Goal: Task Accomplishment & Management: Manage account settings

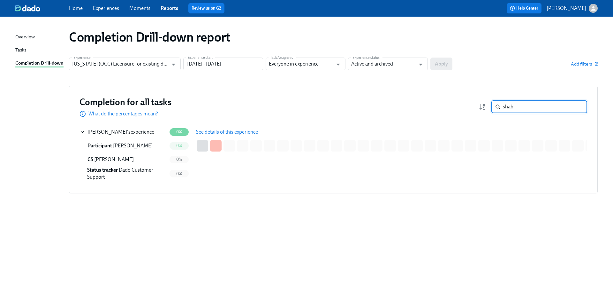
drag, startPoint x: 526, startPoint y: 105, endPoint x: 475, endPoint y: 103, distance: 50.2
click at [477, 103] on div "Completion for all tasks What do the percentages mean? shab ​" at bounding box center [334, 106] width 508 height 21
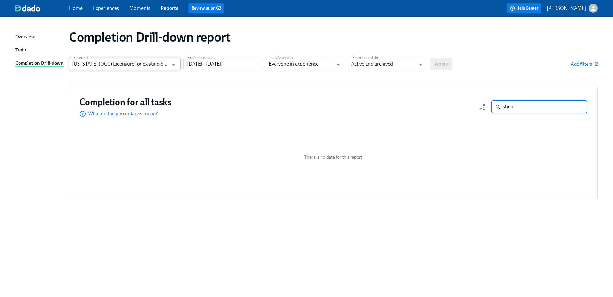
type input "shen"
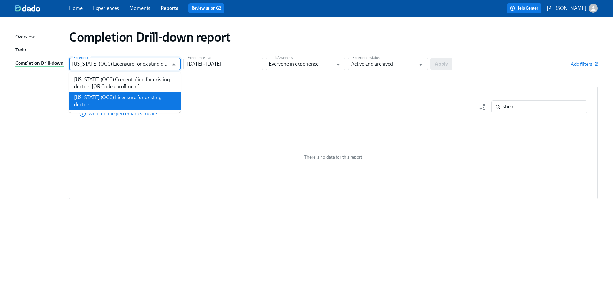
click at [141, 65] on input "[US_STATE] (OCC) Licensure for existing doctors" at bounding box center [120, 63] width 96 height 13
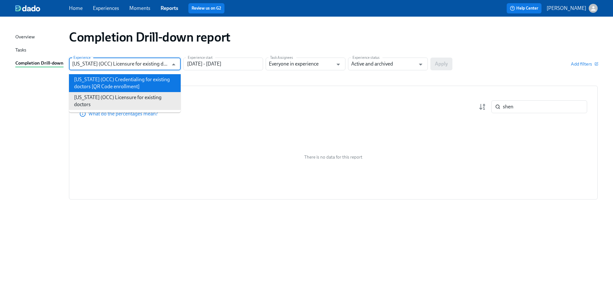
click at [150, 88] on li "[US_STATE] (OCC) Credentialing for existing doctors [QR Code enrollment]" at bounding box center [125, 83] width 112 height 18
type input "[US_STATE] (OCC) Credentialing for existing doctors [QR Code enrollment]"
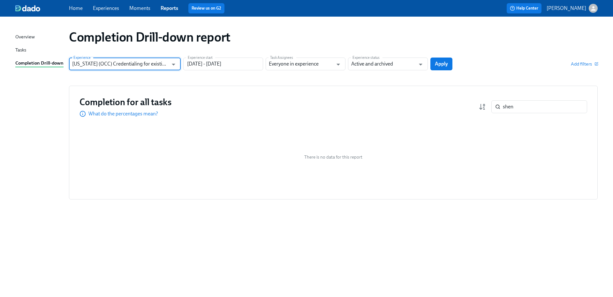
click at [157, 65] on input "[US_STATE] (OCC) Credentialing for existing doctors [QR Code enrollment]" at bounding box center [120, 63] width 96 height 13
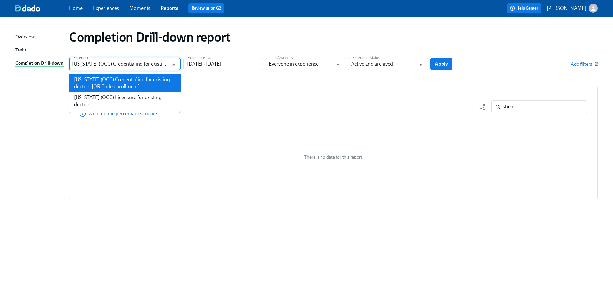
click at [152, 79] on li "[US_STATE] (OCC) Credentialing for existing doctors [QR Code enrollment]" at bounding box center [125, 83] width 112 height 18
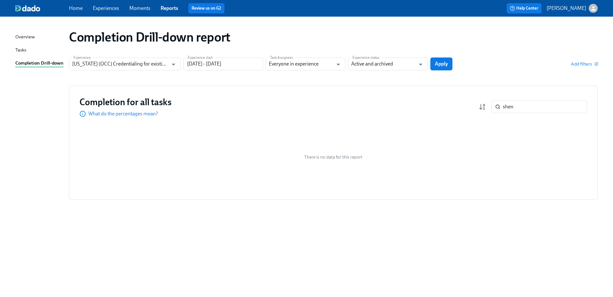
click at [442, 65] on span "Apply" at bounding box center [441, 64] width 13 height 6
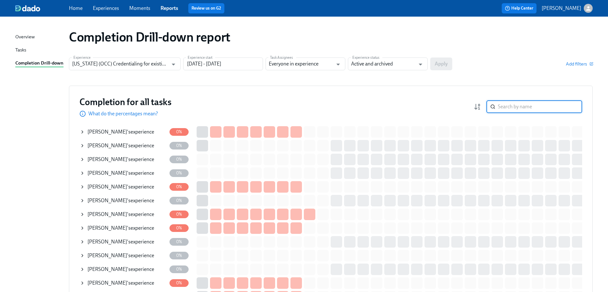
click at [563, 106] on input "search" at bounding box center [540, 106] width 84 height 13
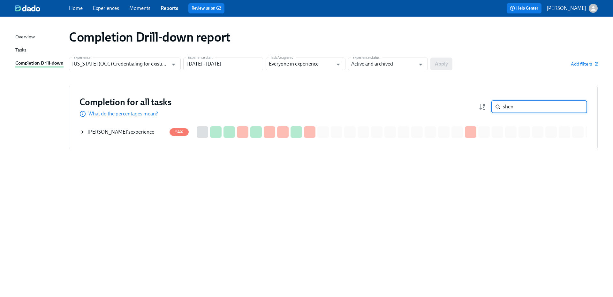
type input "shen"
click at [103, 132] on span "[PERSON_NAME]" at bounding box center [107, 132] width 40 height 6
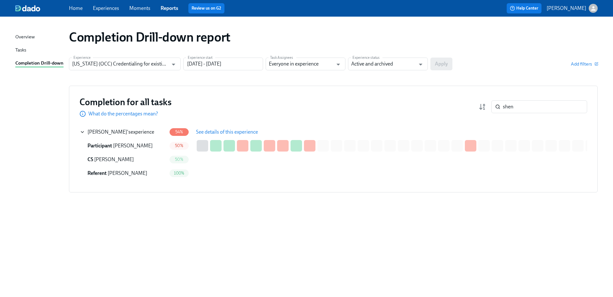
click at [230, 133] on span "See details of this experience" at bounding box center [227, 132] width 62 height 6
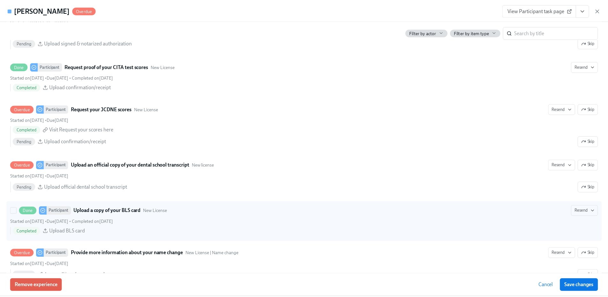
scroll to position [862, 0]
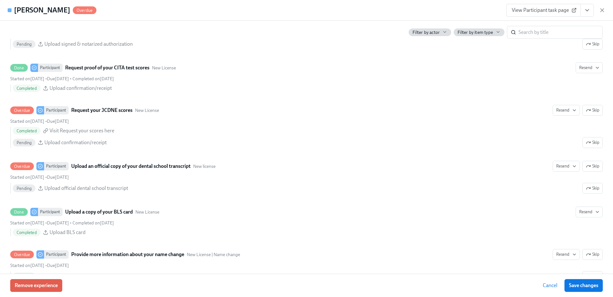
click at [603, 12] on icon "button" at bounding box center [602, 10] width 6 height 6
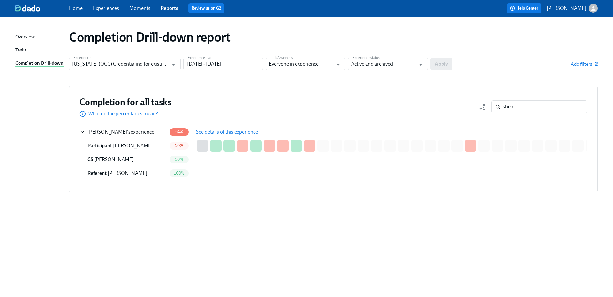
click at [73, 8] on link "Home" at bounding box center [76, 8] width 14 height 6
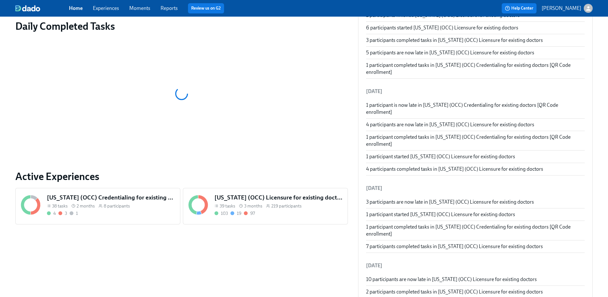
scroll to position [96, 0]
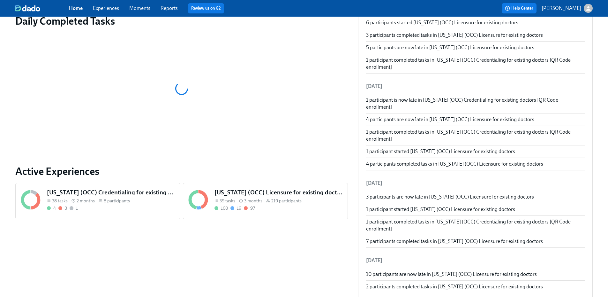
click at [280, 193] on h5 "[US_STATE] (OCC) Licensure for existing doctors" at bounding box center [279, 192] width 128 height 8
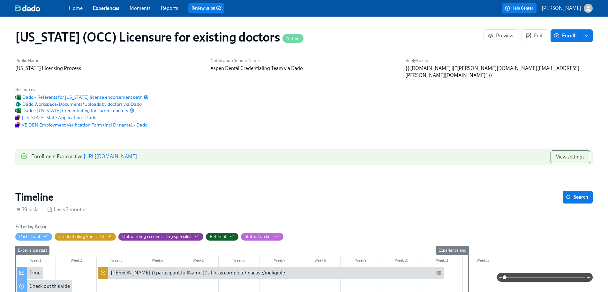
scroll to position [0, 8297]
click at [566, 36] on span "Enroll" at bounding box center [565, 36] width 20 height 6
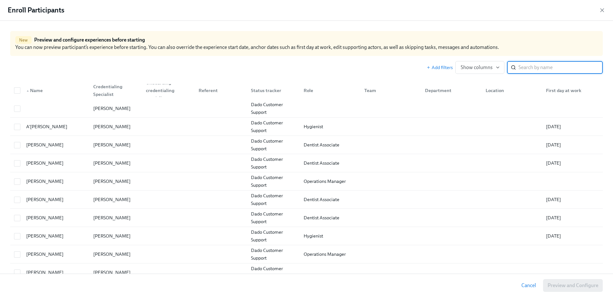
click at [569, 68] on input "search" at bounding box center [561, 67] width 84 height 13
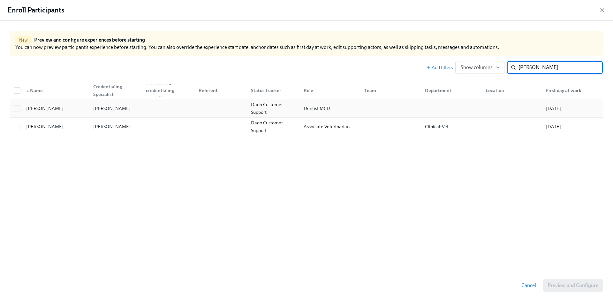
type input "[PERSON_NAME]"
click at [204, 111] on div at bounding box center [220, 108] width 53 height 13
checkbox input "true"
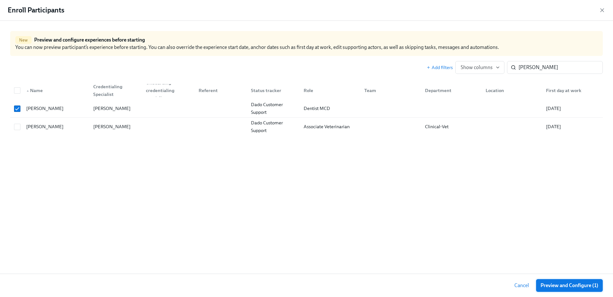
click at [562, 284] on span "Preview and Configure (1)" at bounding box center [570, 285] width 58 height 6
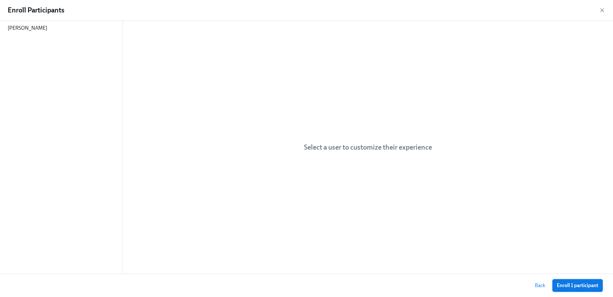
click at [572, 285] on span "Enroll 1 participant" at bounding box center [578, 285] width 42 height 6
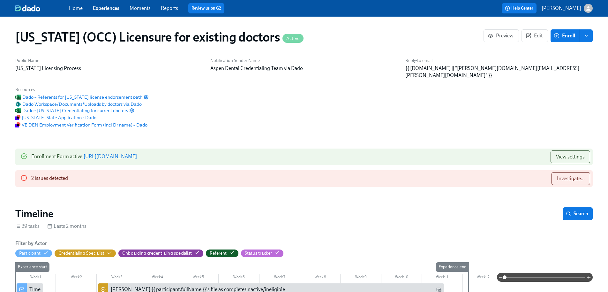
scroll to position [0, 8297]
click at [564, 175] on span "Investigate..." at bounding box center [571, 178] width 28 height 6
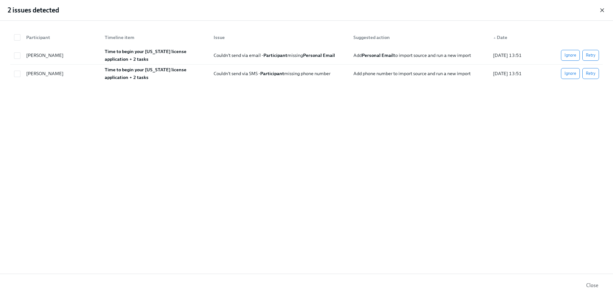
click at [602, 13] on icon "button" at bounding box center [602, 10] width 6 height 6
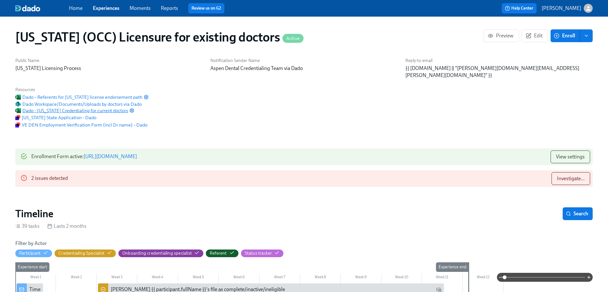
click at [128, 107] on span "Dado - [US_STATE] Credentialing for current doctors" at bounding box center [71, 110] width 113 height 6
click at [569, 175] on span "Investigate..." at bounding box center [571, 178] width 28 height 6
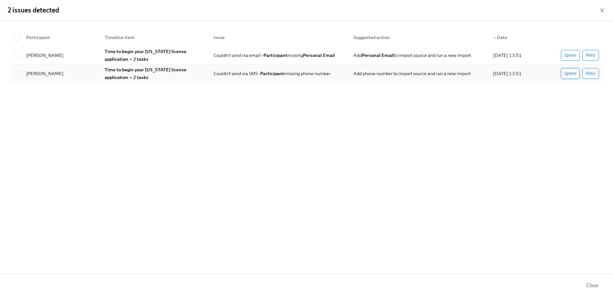
click at [574, 73] on span "Ignore" at bounding box center [571, 73] width 12 height 6
click at [594, 55] on span "Retry" at bounding box center [591, 55] width 10 height 6
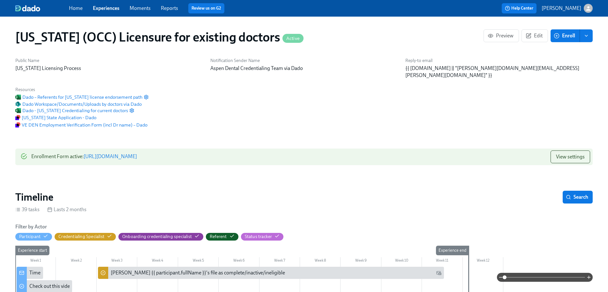
click at [172, 10] on link "Reports" at bounding box center [169, 8] width 17 height 6
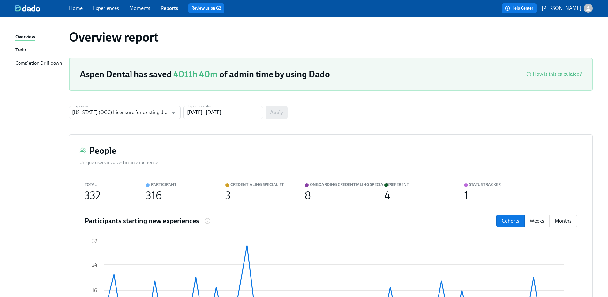
click at [47, 61] on div "Completion Drill-down" at bounding box center [38, 63] width 47 height 8
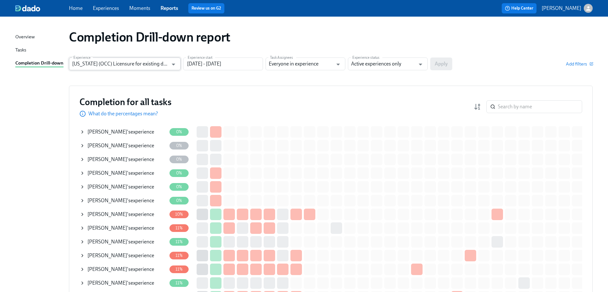
click at [140, 63] on input "[US_STATE] (OCC) Licensure for existing doctors" at bounding box center [120, 63] width 96 height 13
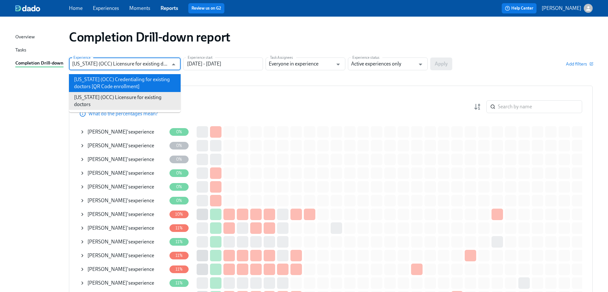
click at [140, 82] on li "[US_STATE] (OCC) Credentialing for existing doctors [QR Code enrollment]" at bounding box center [125, 83] width 112 height 18
type input "[US_STATE] (OCC) Credentialing for existing doctors [QR Code enrollment]"
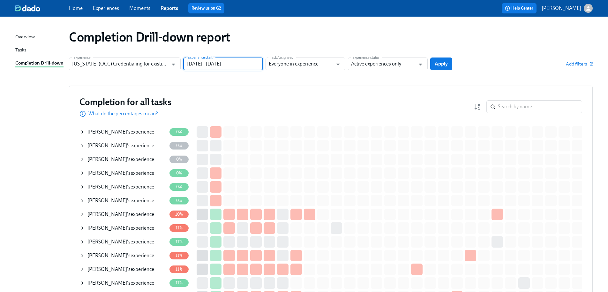
click at [206, 63] on input "[DATE] - [DATE]" at bounding box center [223, 63] width 80 height 13
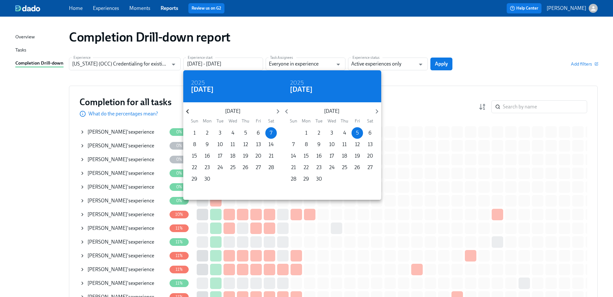
click at [189, 112] on icon "button" at bounding box center [187, 111] width 9 height 9
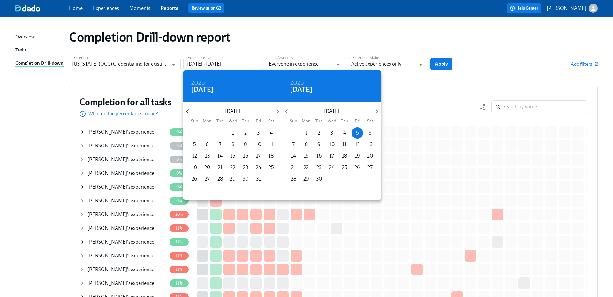
click at [189, 112] on icon "button" at bounding box center [187, 111] width 9 height 9
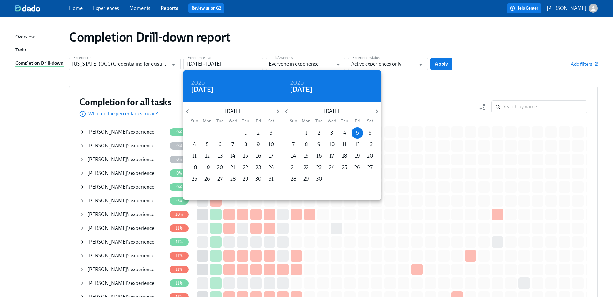
click at [244, 133] on span "1" at bounding box center [245, 132] width 11 height 7
type input "[DATE] - [DATE]"
click at [425, 65] on div at bounding box center [306, 148] width 613 height 297
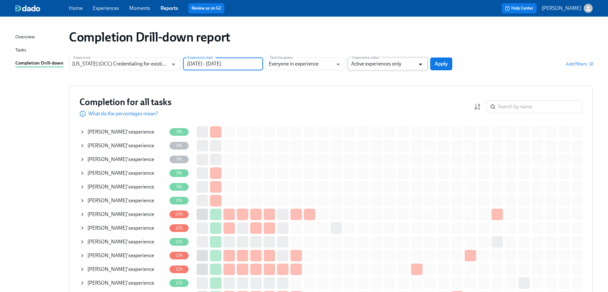
click at [416, 65] on icon "Open" at bounding box center [420, 64] width 9 height 9
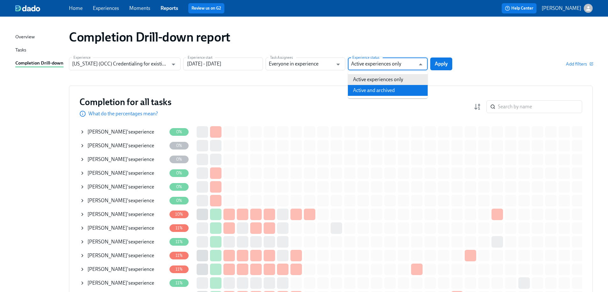
click at [405, 90] on li "Active and archived" at bounding box center [388, 90] width 80 height 11
type input "Active and archived"
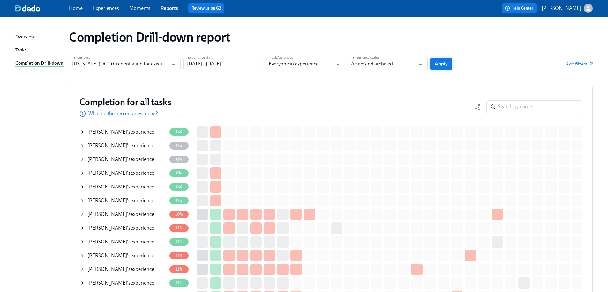
click at [440, 65] on span "Apply" at bounding box center [441, 64] width 13 height 6
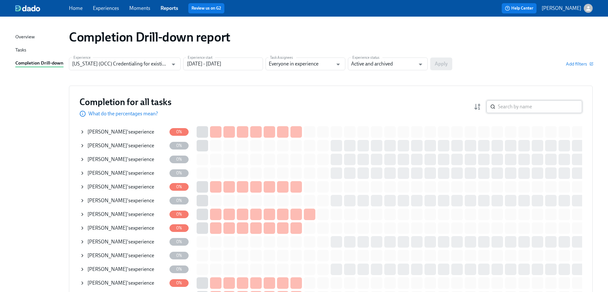
click at [526, 110] on input "search" at bounding box center [540, 106] width 84 height 13
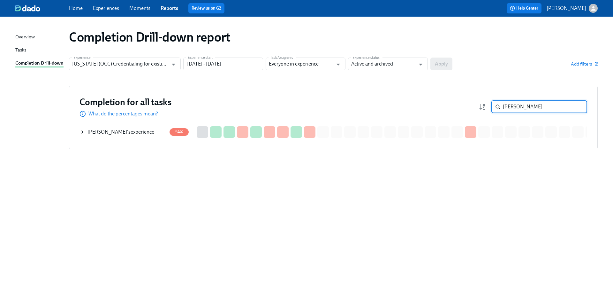
type input "[PERSON_NAME]"
click at [152, 134] on div "[PERSON_NAME] 's experience" at bounding box center [123, 131] width 87 height 13
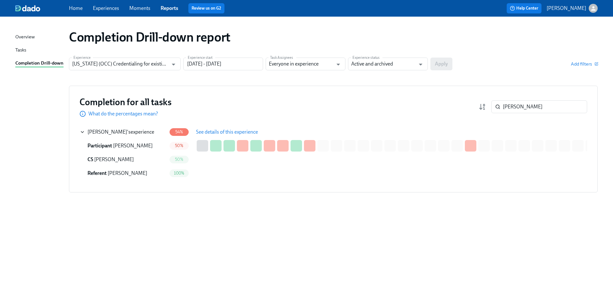
click at [233, 131] on span "See details of this experience" at bounding box center [227, 132] width 62 height 6
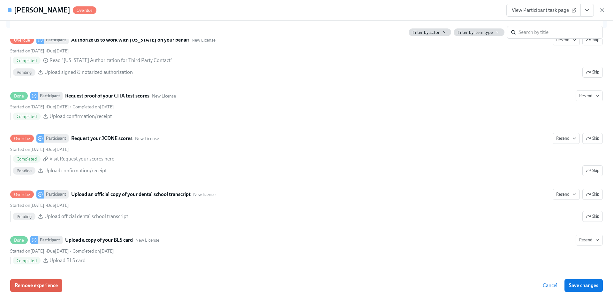
scroll to position [798, 0]
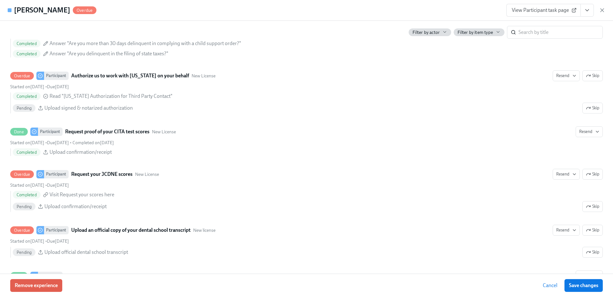
click at [541, 9] on span "View Participant task page" at bounding box center [544, 10] width 64 height 6
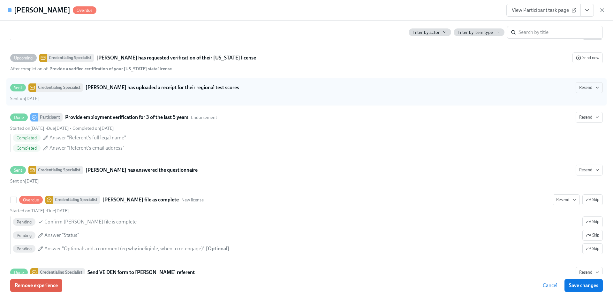
scroll to position [1475, 0]
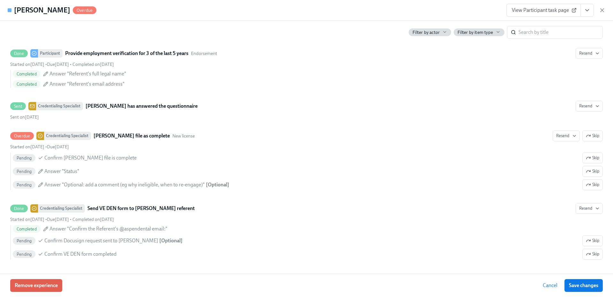
click at [585, 10] on icon "View task page" at bounding box center [587, 10] width 6 height 6
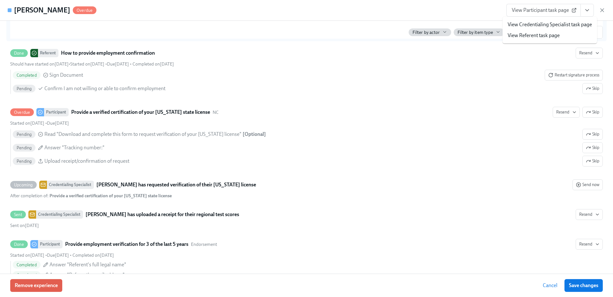
scroll to position [1315, 0]
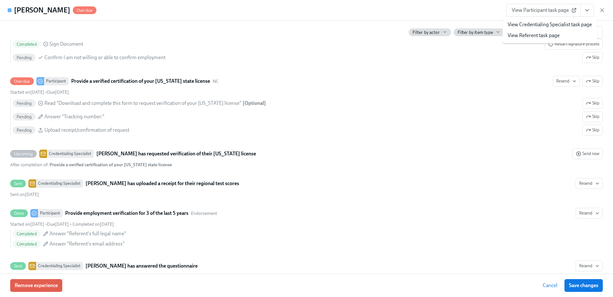
click at [546, 12] on span "View Participant task page" at bounding box center [544, 10] width 64 height 6
click at [603, 11] on icon "button" at bounding box center [602, 10] width 3 height 3
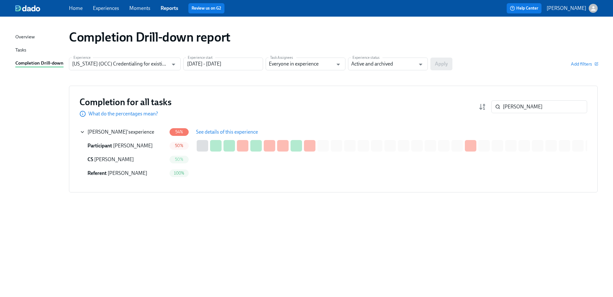
click at [420, 224] on div "Completion Drill-down report Experience [US_STATE] (OCC) Credentialing for exis…" at bounding box center [306, 152] width 582 height 257
click at [310, 260] on div "Completion Drill-down report Experience [US_STATE] (OCC) Credentialing for exis…" at bounding box center [306, 152] width 582 height 257
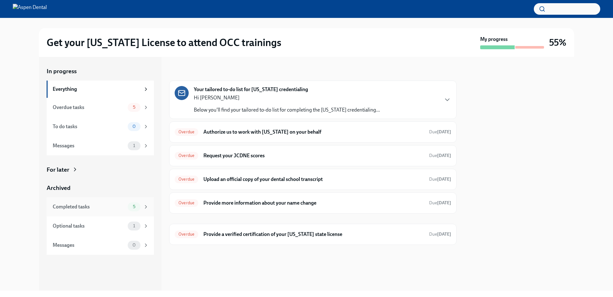
click at [119, 204] on div "Completed tasks" at bounding box center [89, 206] width 72 height 7
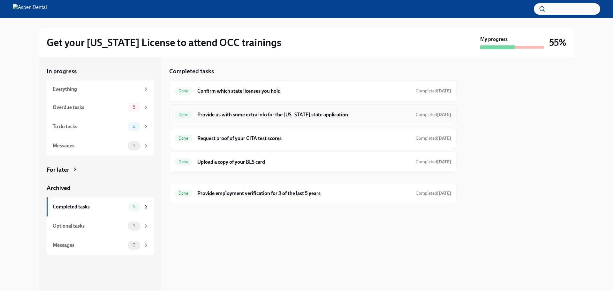
click at [282, 115] on h6 "Provide us with some extra info for the [US_STATE] state application" at bounding box center [303, 114] width 213 height 7
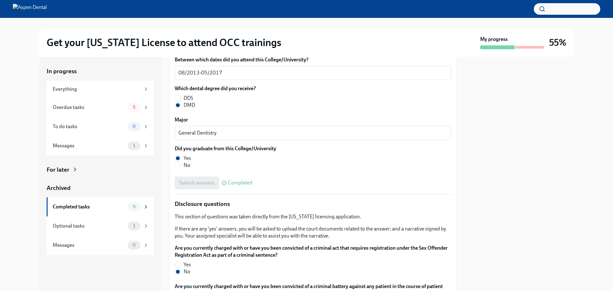
scroll to position [894, 0]
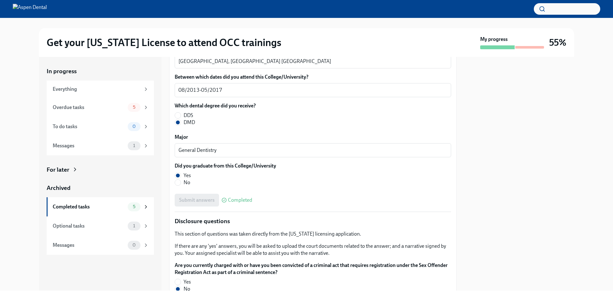
click at [536, 110] on div at bounding box center [519, 173] width 110 height 233
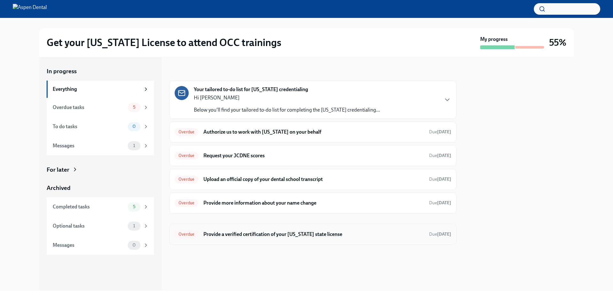
click at [303, 232] on h6 "Provide a verified certification of your [US_STATE] state license" at bounding box center [313, 234] width 221 height 7
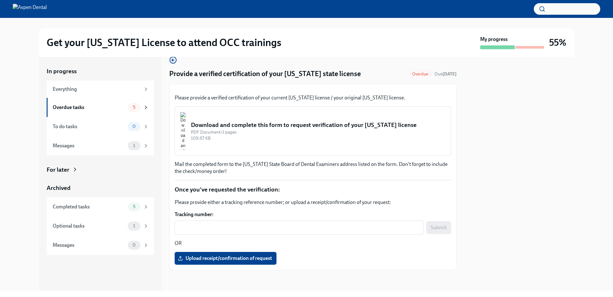
scroll to position [85, 0]
click at [323, 121] on div "Download and complete this form to request verification of your North Carolina …" at bounding box center [318, 125] width 255 height 8
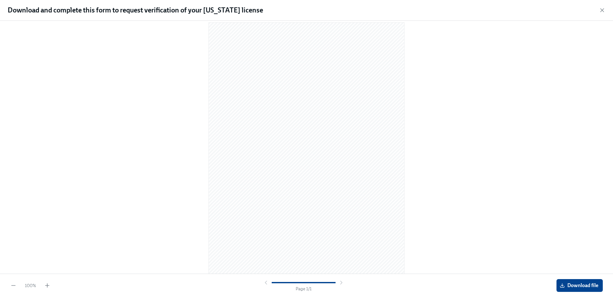
scroll to position [11, 0]
